Goal: Navigation & Orientation: Find specific page/section

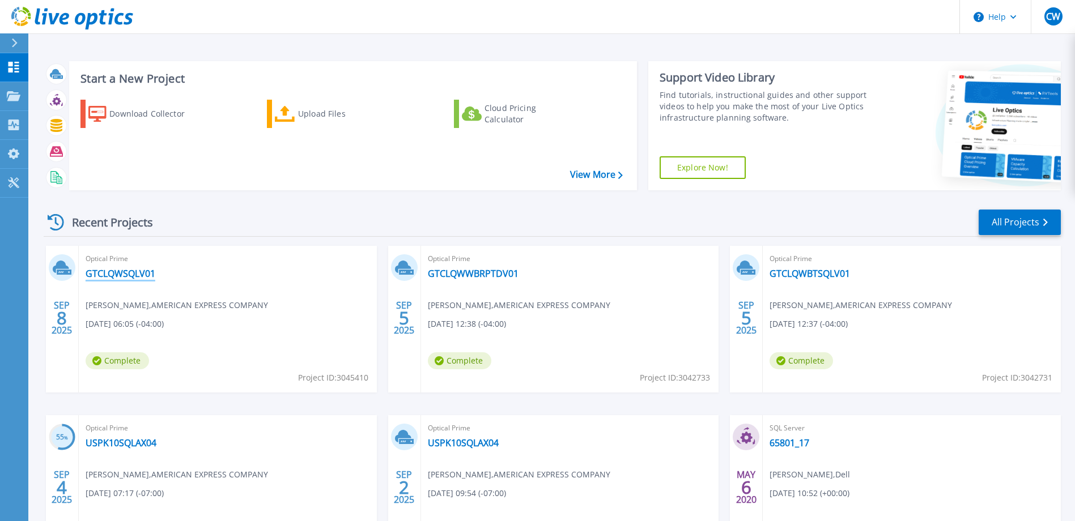
click at [129, 274] on link "GTCLQWSQLV01" at bounding box center [121, 273] width 70 height 11
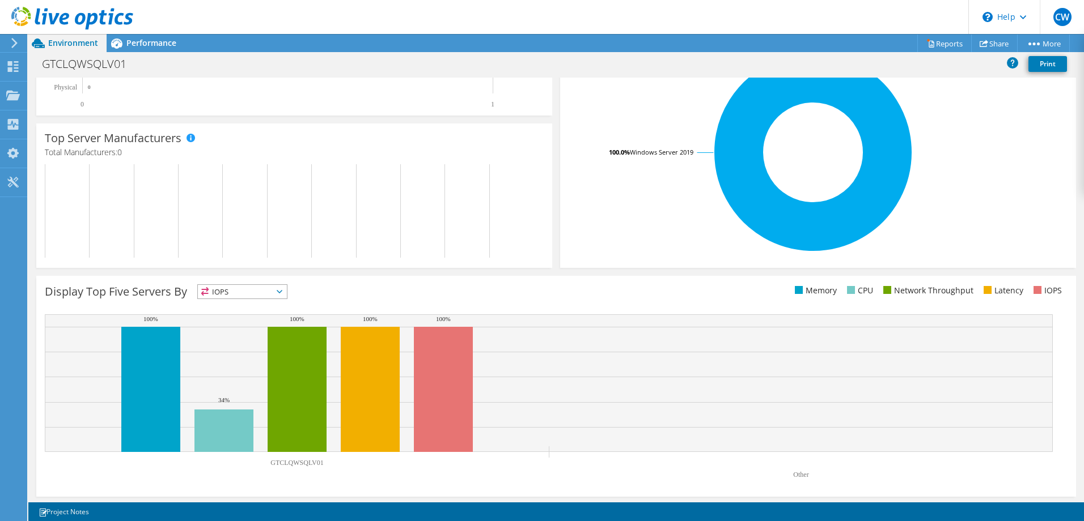
scroll to position [235, 0]
